Goal: Find specific page/section: Find specific page/section

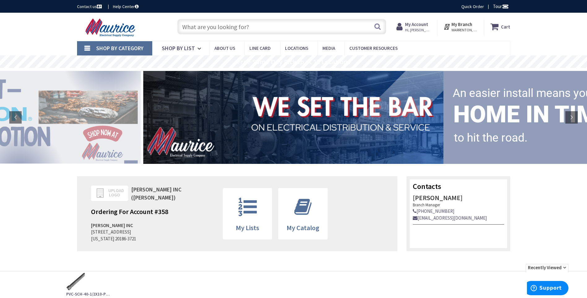
click at [269, 28] on input "text" at bounding box center [281, 26] width 209 height 15
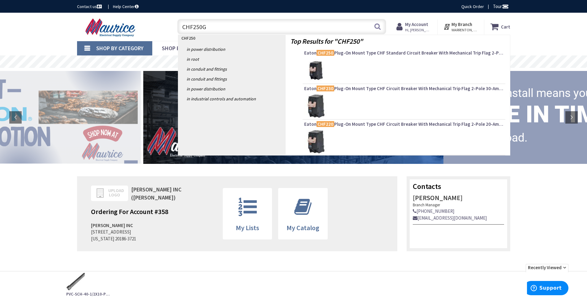
type input "CHF250GF"
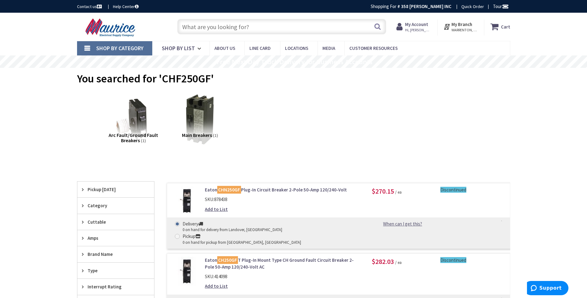
click at [249, 20] on input "text" at bounding box center [281, 26] width 209 height 15
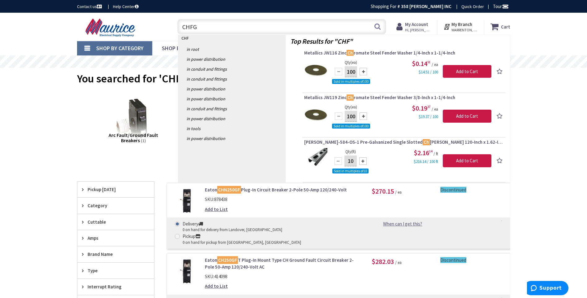
type input "CHFGF"
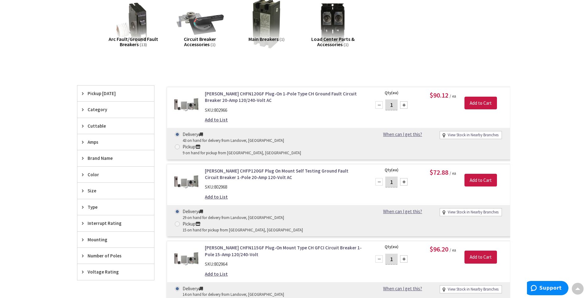
scroll to position [124, 0]
